Goal: Entertainment & Leisure: Consume media (video, audio)

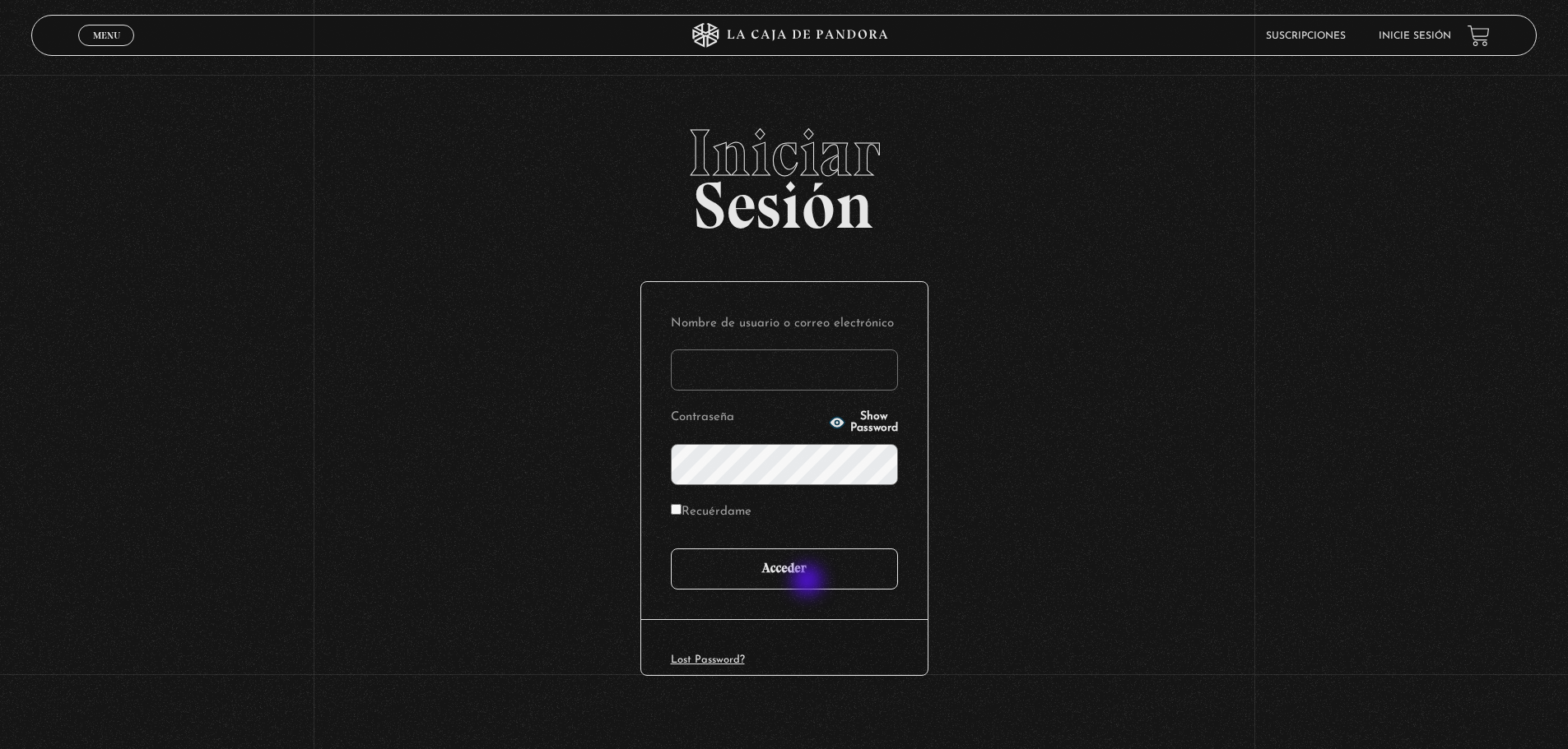
type input "[EMAIL_ADDRESS][DOMAIN_NAME]"
click at [809, 582] on input "Acceder" at bounding box center [784, 569] width 227 height 41
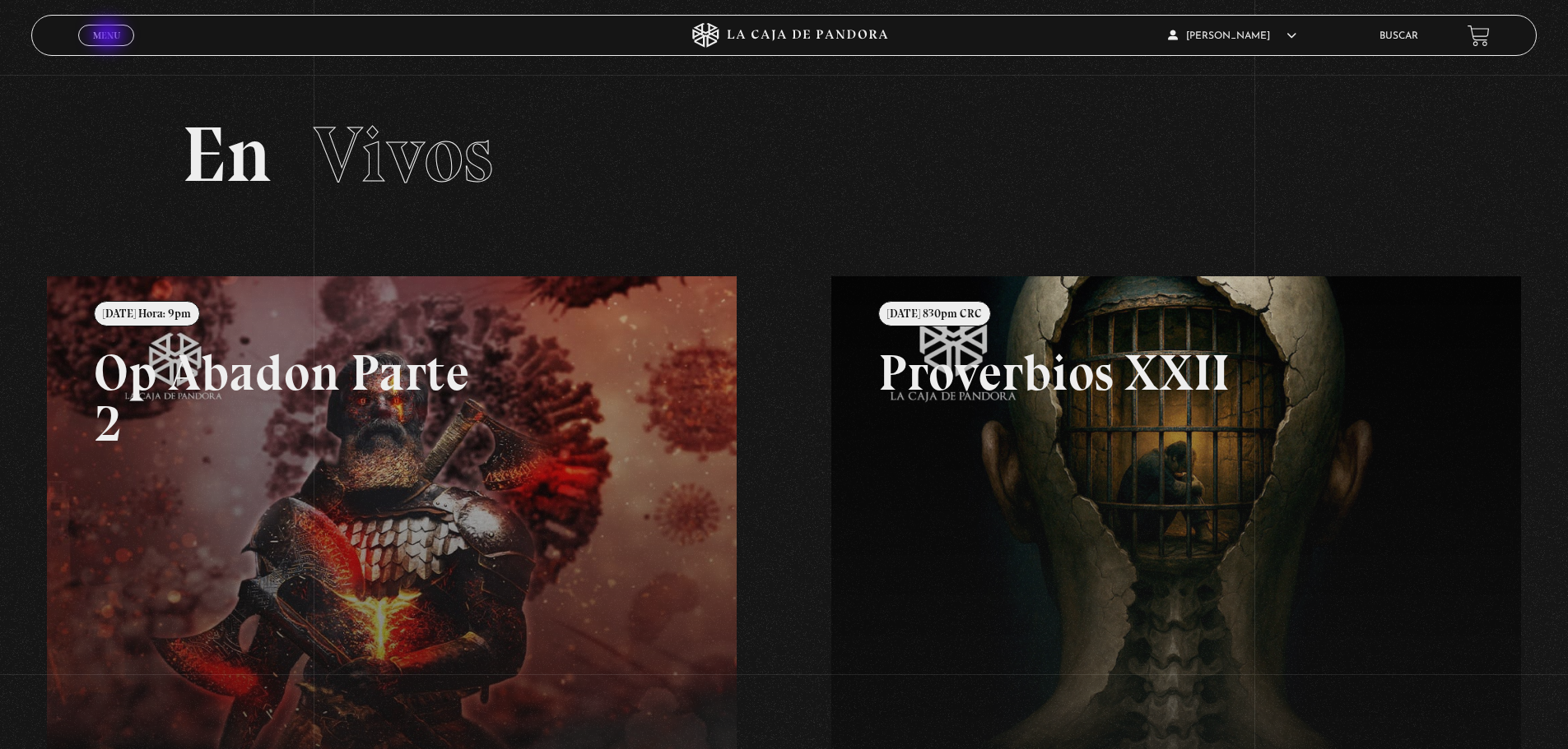
click at [109, 36] on span "Menu" at bounding box center [106, 35] width 27 height 10
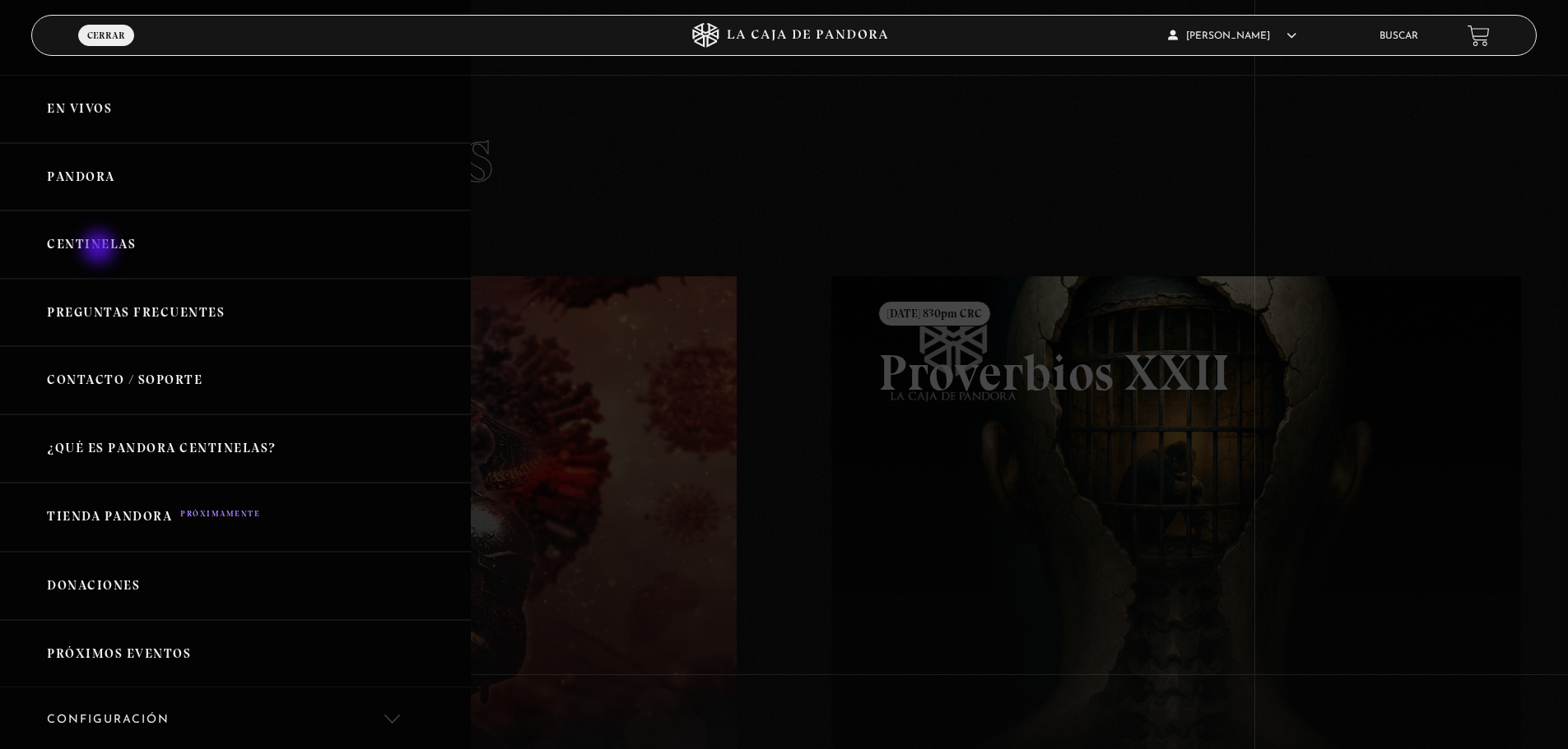
click at [100, 249] on link "Centinelas" at bounding box center [235, 245] width 470 height 69
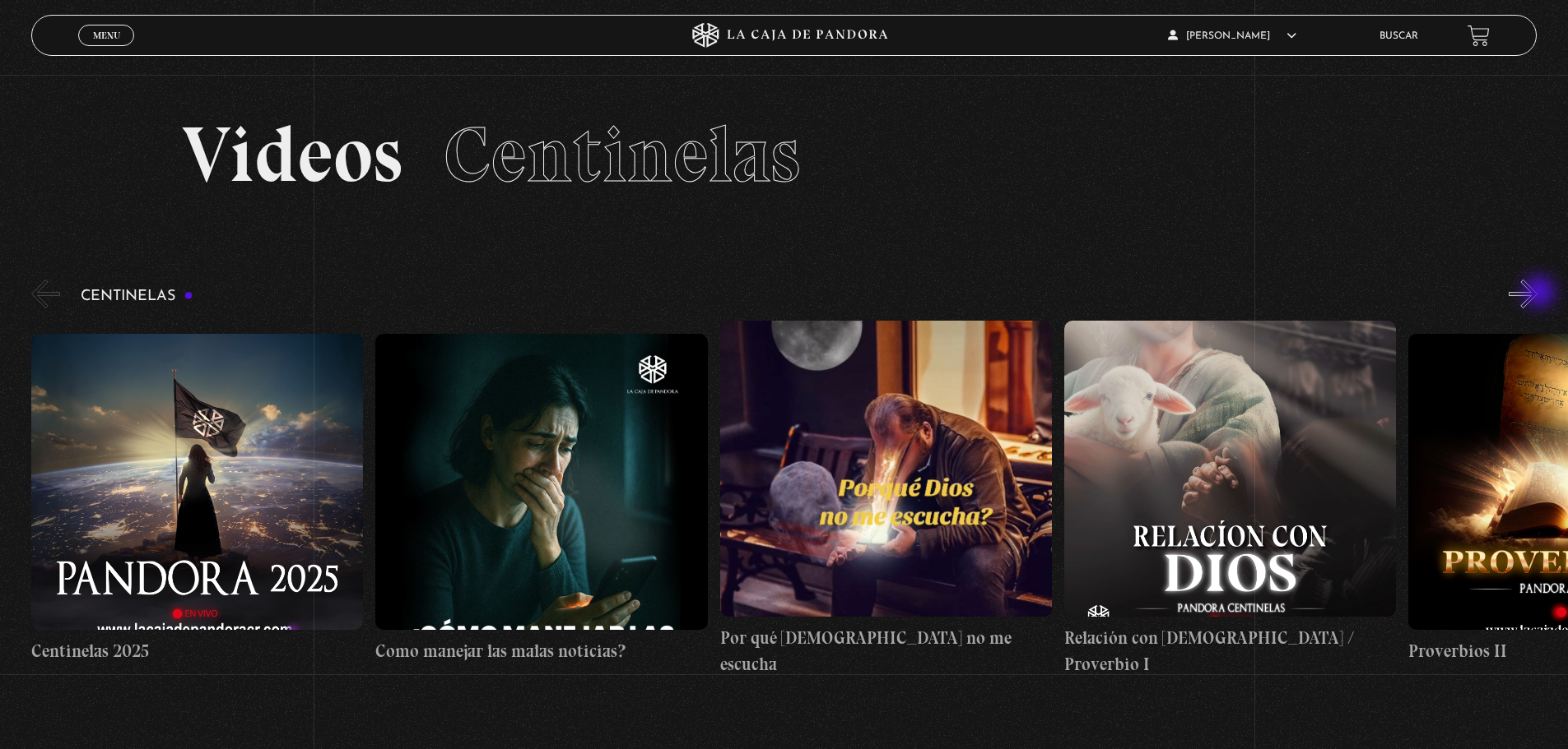
click at [1537, 294] on button "»" at bounding box center [1522, 294] width 29 height 29
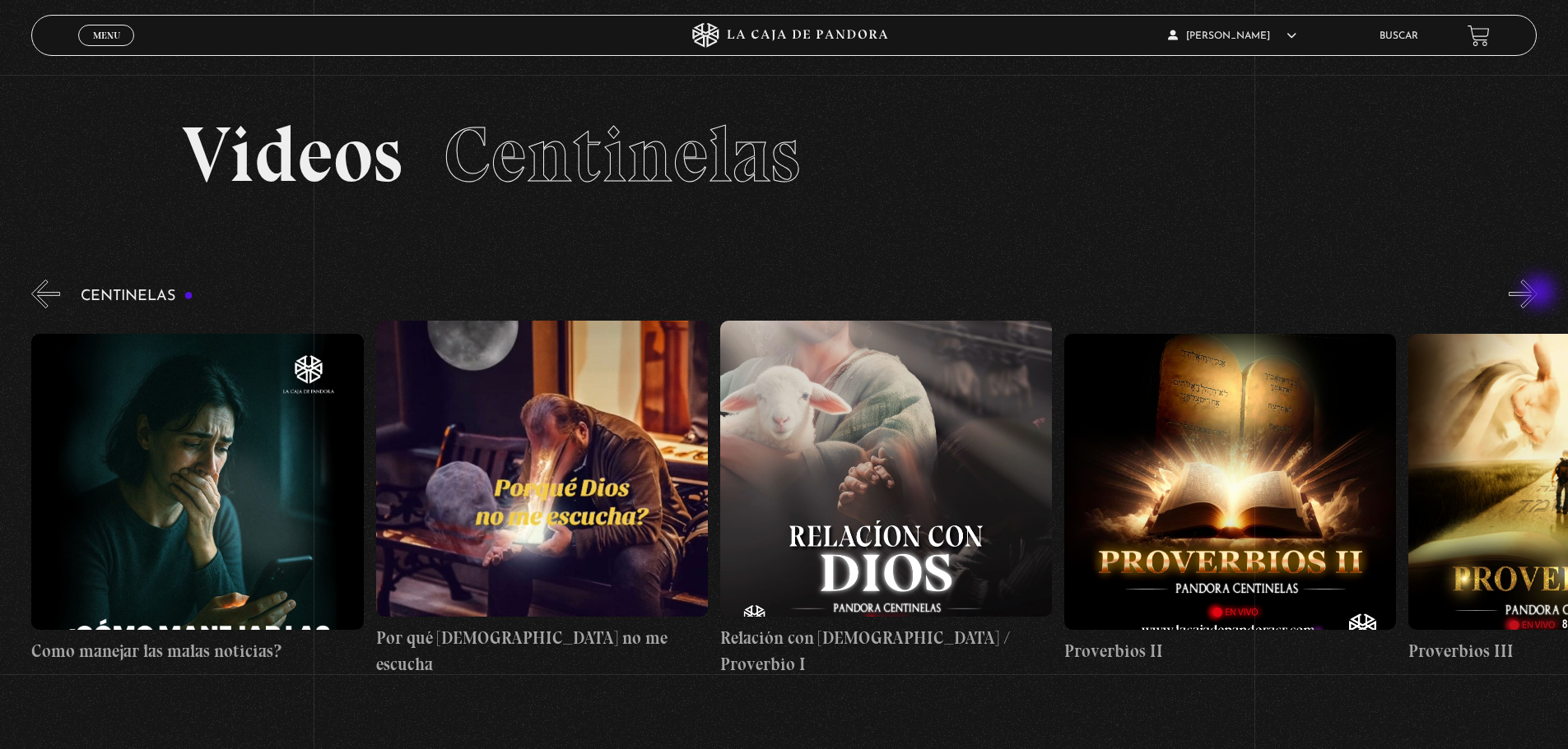
click at [1537, 294] on button "»" at bounding box center [1522, 294] width 29 height 29
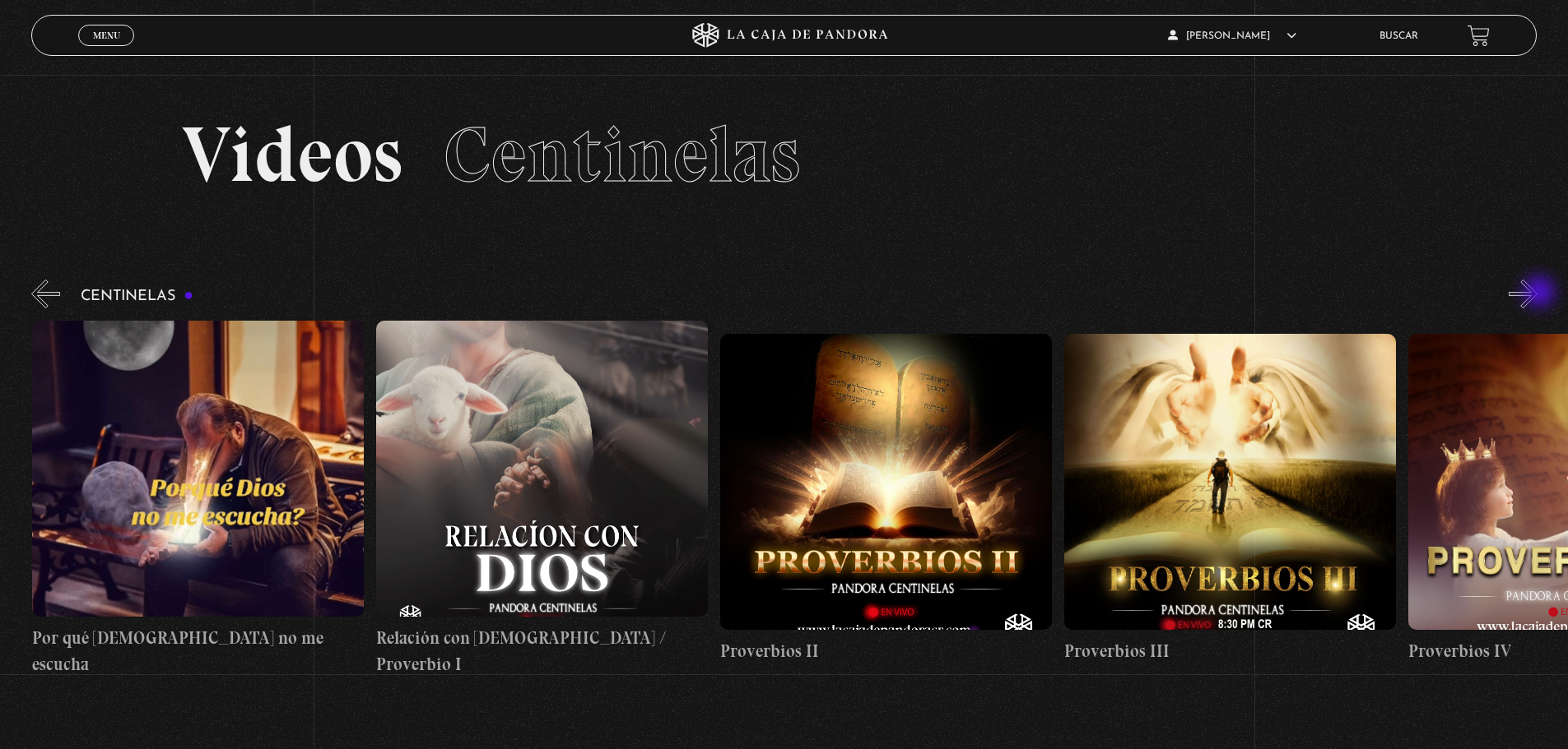
click at [1537, 294] on button "»" at bounding box center [1522, 294] width 29 height 29
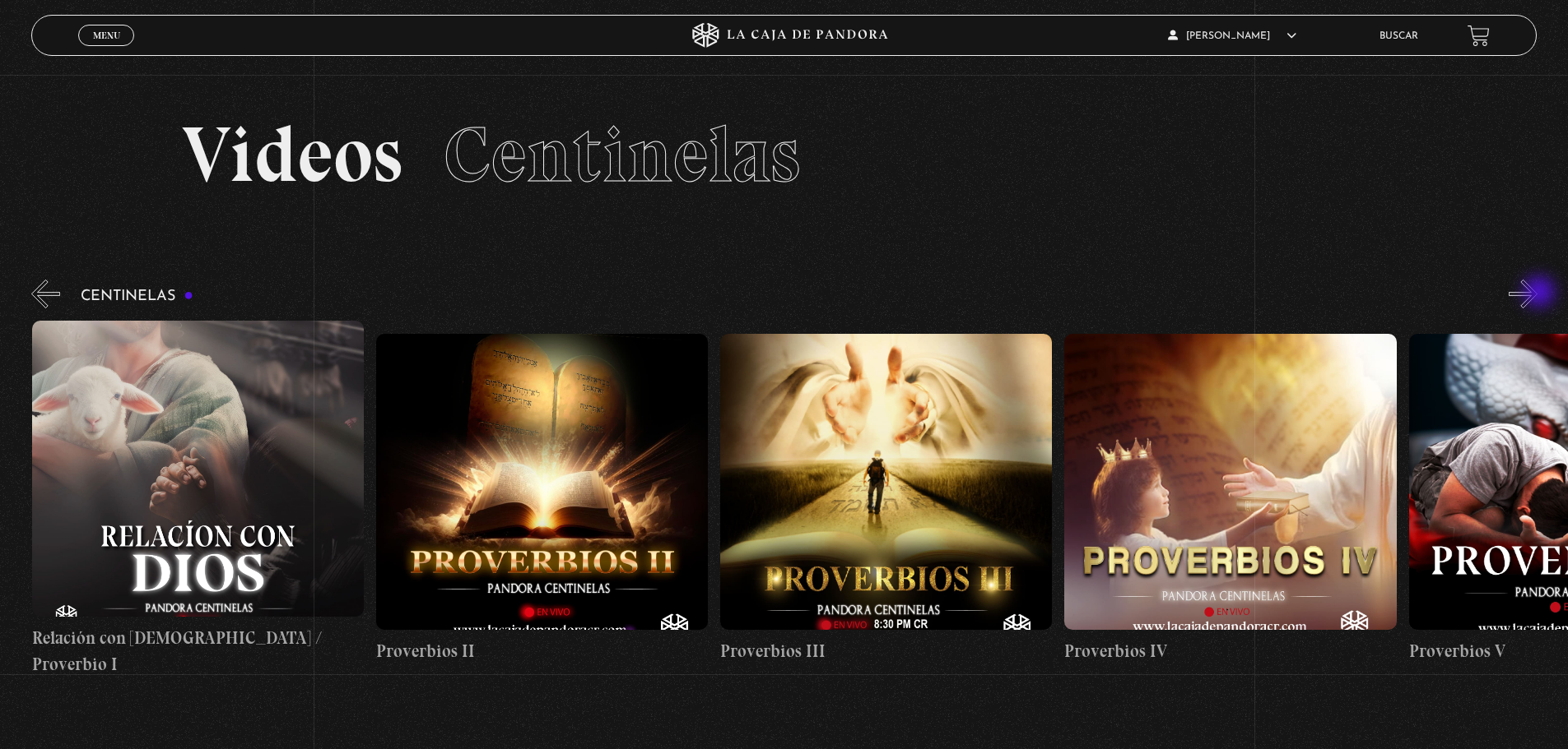
click at [1537, 294] on button "»" at bounding box center [1522, 294] width 29 height 29
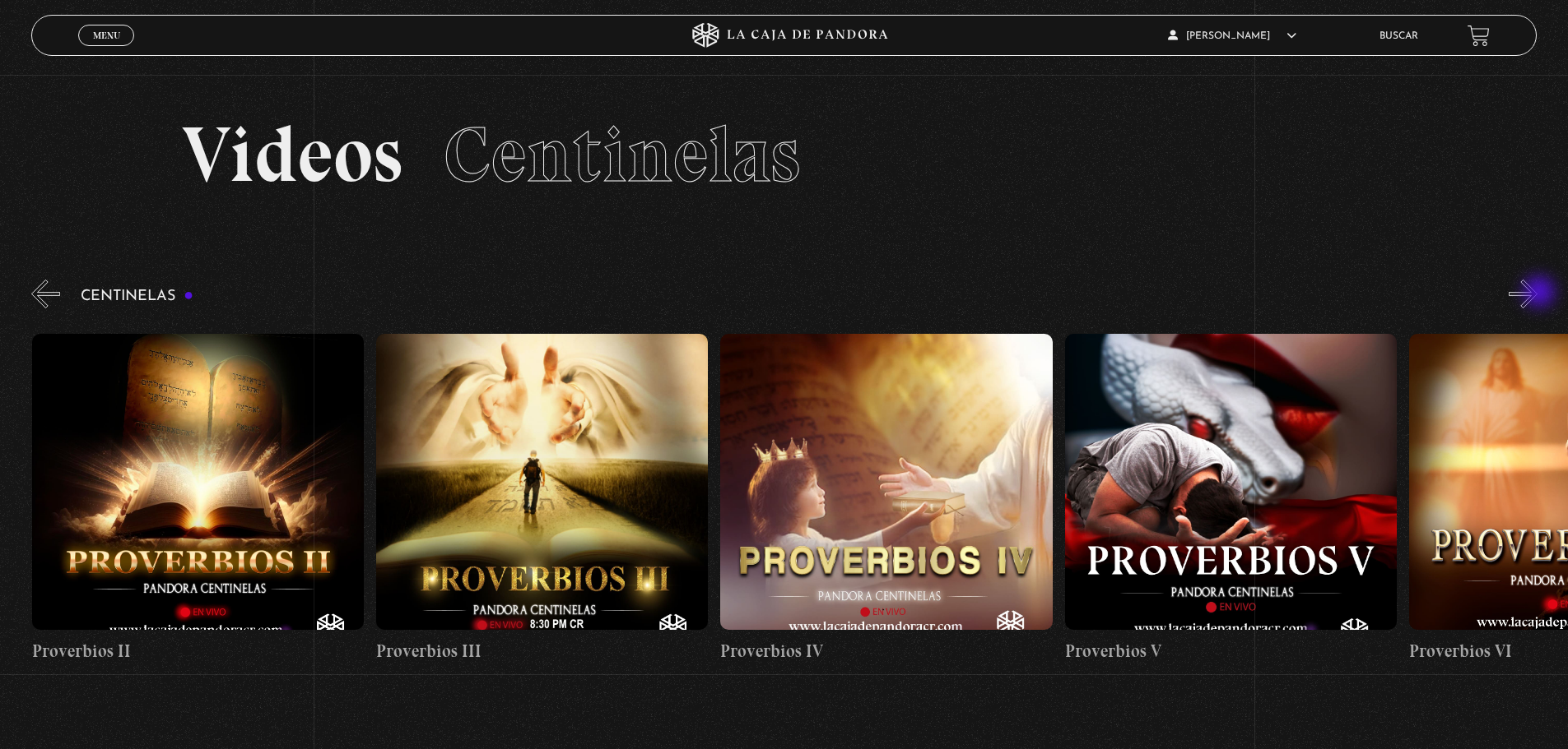
click at [1537, 294] on button "»" at bounding box center [1522, 294] width 29 height 29
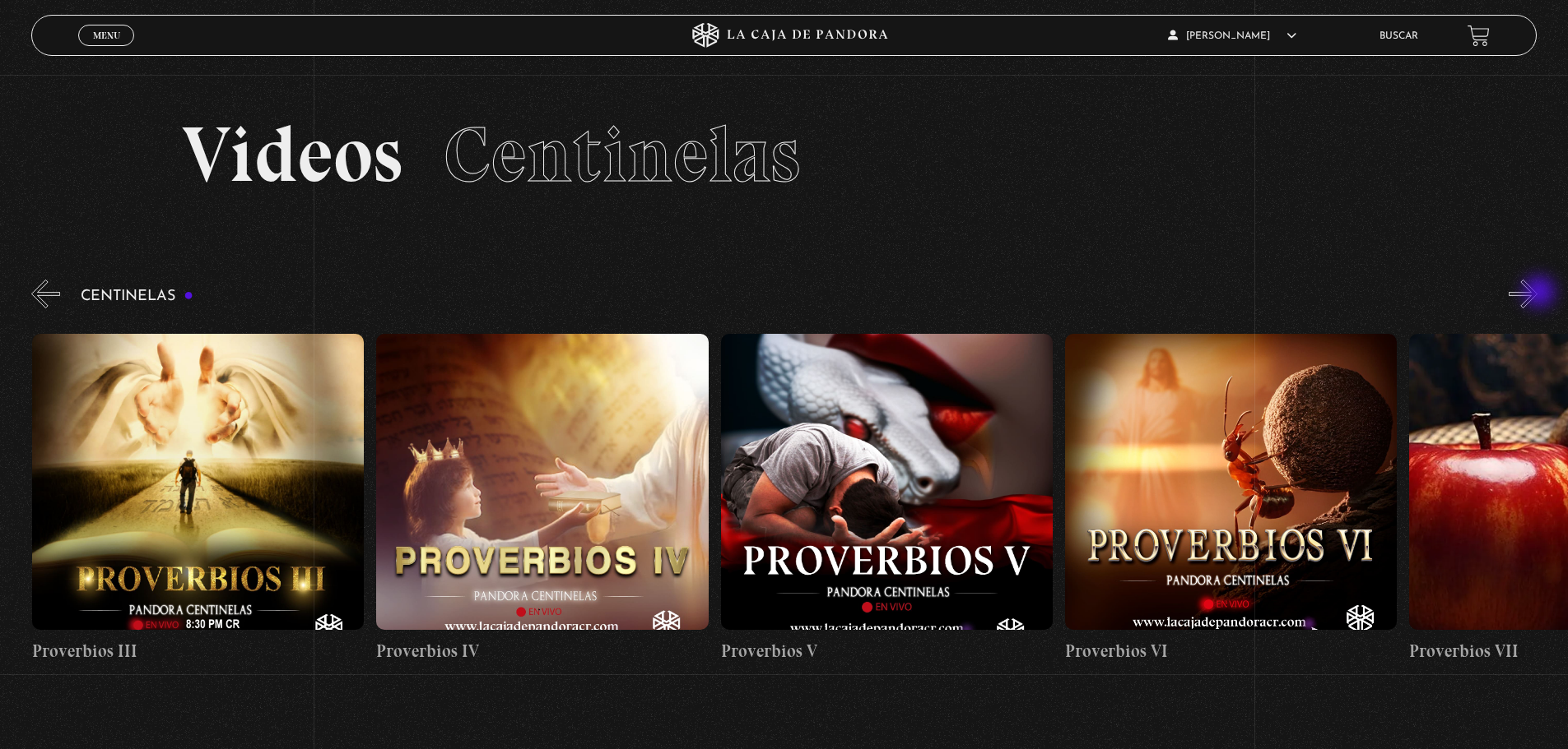
click at [1537, 294] on button "»" at bounding box center [1522, 294] width 29 height 29
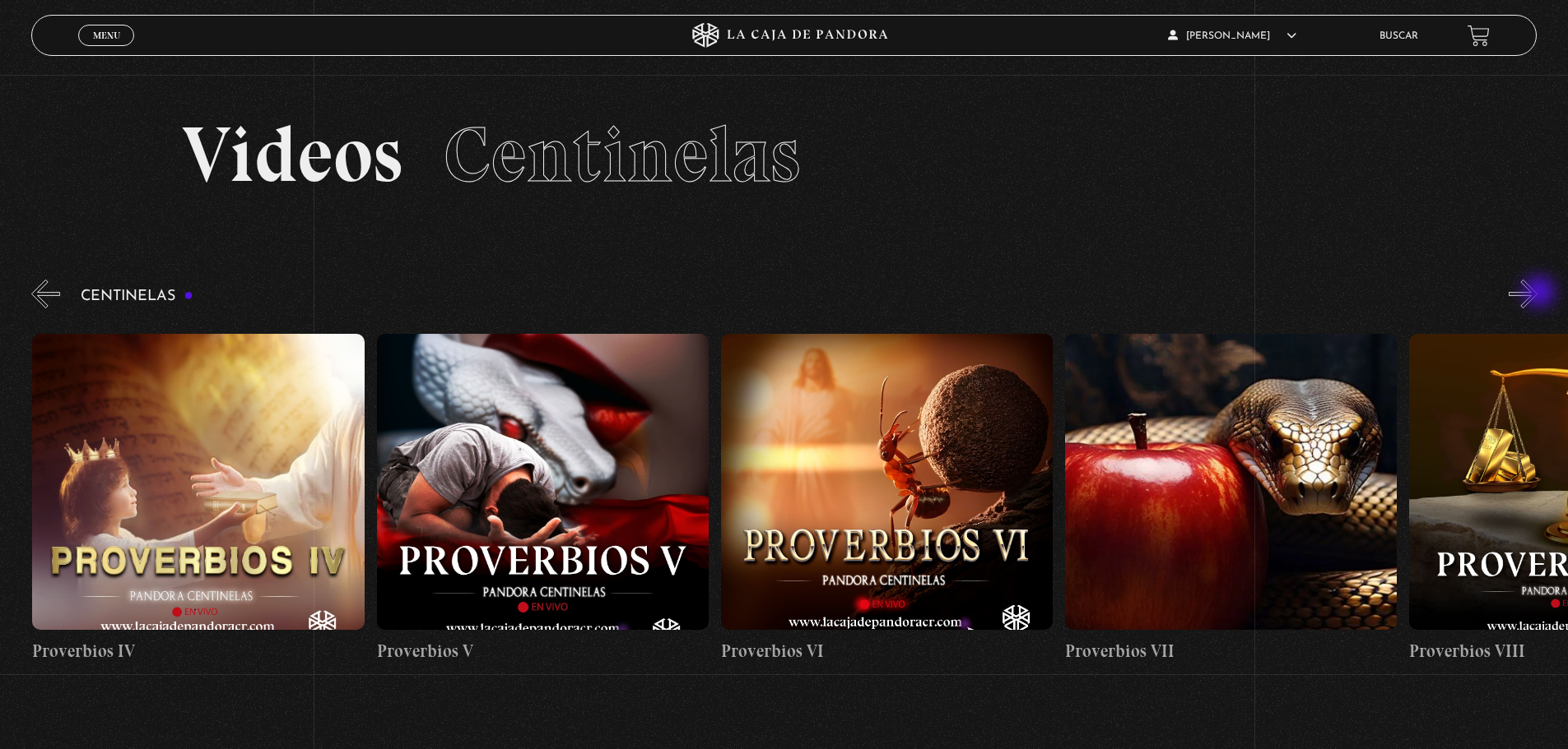
scroll to position [0, 2064]
click at [1185, 468] on figure at bounding box center [1229, 482] width 331 height 296
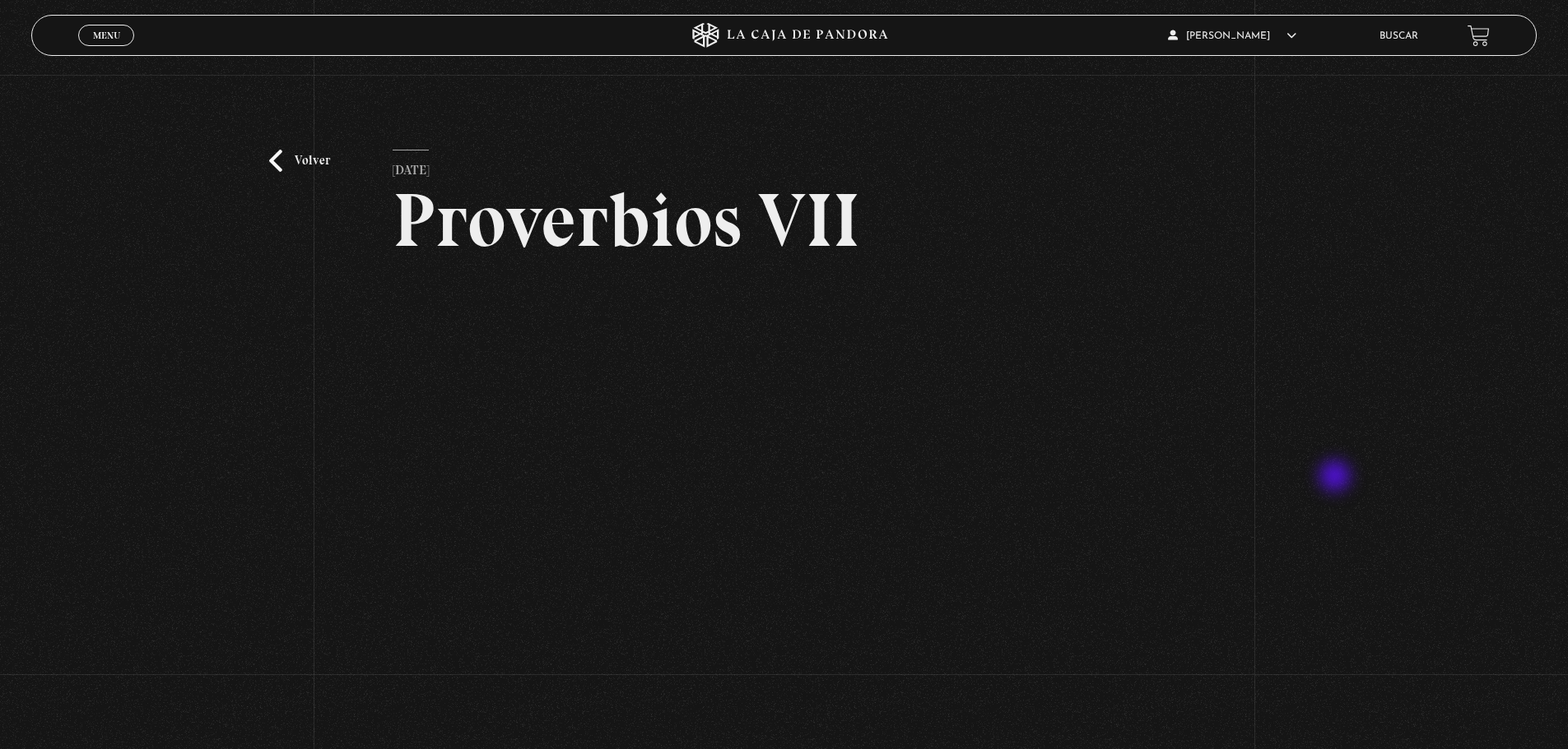
click at [1339, 476] on div "Volver 7 mayo, 2024 Proverbios VII WhatsApp Twitter Messenger Email" at bounding box center [784, 436] width 1568 height 724
